Goal: Task Accomplishment & Management: Manage account settings

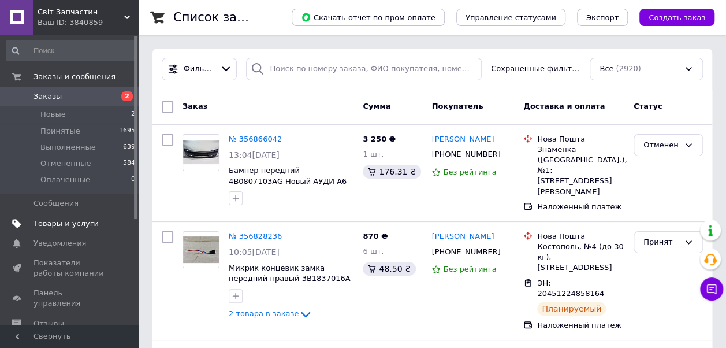
click at [87, 227] on span "Товары и услуги" at bounding box center [66, 223] width 65 height 10
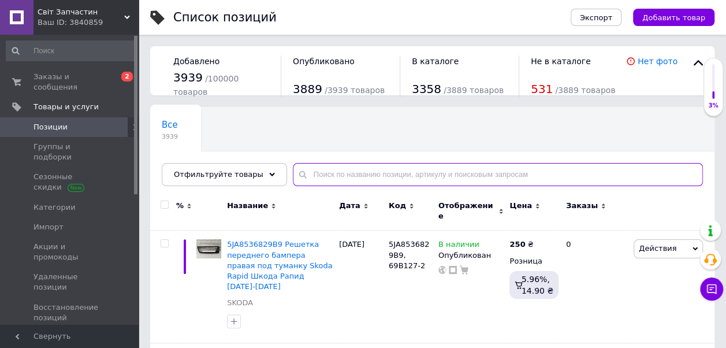
click at [382, 178] on input "text" at bounding box center [498, 174] width 410 height 23
paste input "1T0035411J"
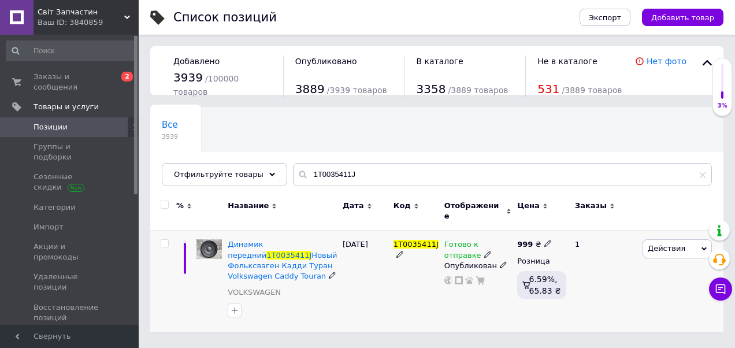
click at [484, 251] on icon at bounding box center [487, 254] width 7 height 7
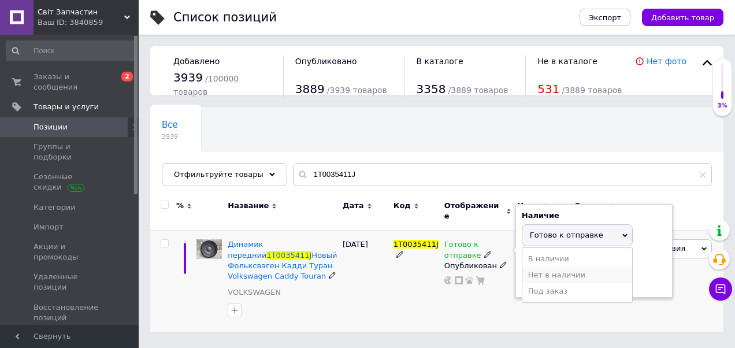
click at [550, 269] on li "Нет в наличии" at bounding box center [577, 275] width 110 height 16
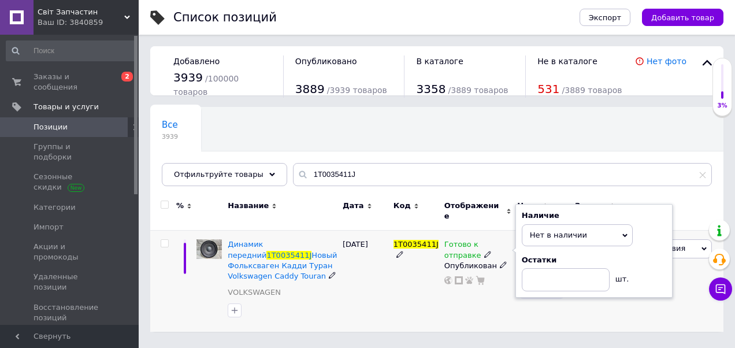
click at [407, 298] on div "1T0035411J" at bounding box center [416, 281] width 51 height 101
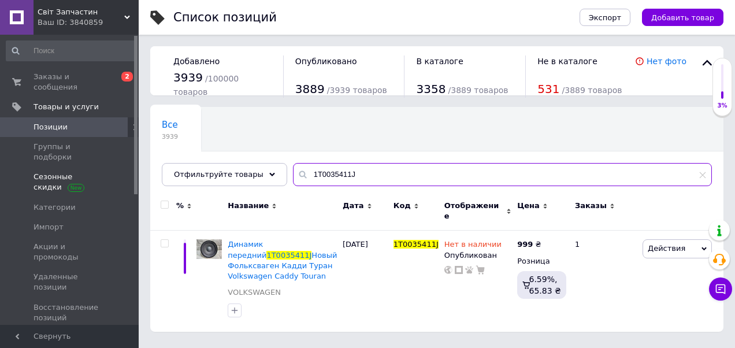
drag, startPoint x: 91, startPoint y: 172, endPoint x: 0, endPoint y: 172, distance: 91.3
click at [16, 172] on div "Світ Запчастин Ваш ID: 3840859 Сайт Світ Запчастин Кабинет покупателя Проверить…" at bounding box center [367, 171] width 735 height 343
paste input "30807015"
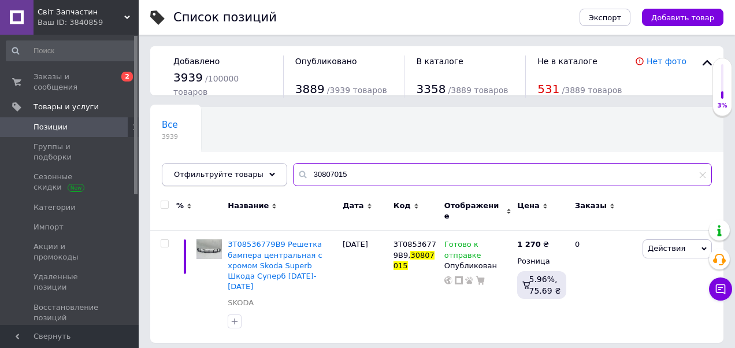
drag, startPoint x: 339, startPoint y: 168, endPoint x: 194, endPoint y: 170, distance: 145.6
click at [194, 170] on div "Отфильтруйте товары 30807015" at bounding box center [437, 174] width 550 height 23
paste input "1T0035411J"
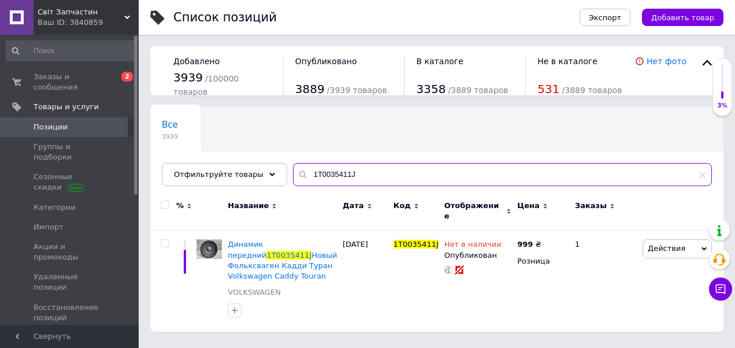
type input "1T0035411J"
